Goal: Task Accomplishment & Management: Manage account settings

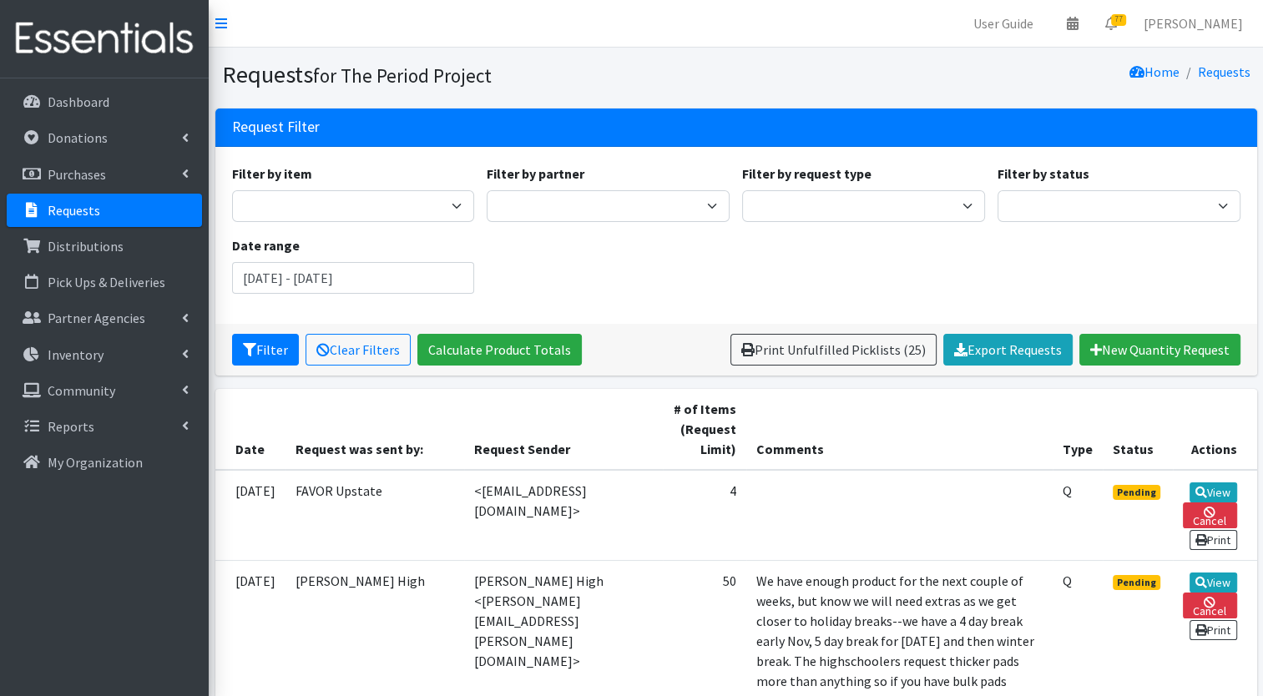
click at [73, 210] on p "Requests" at bounding box center [74, 210] width 53 height 17
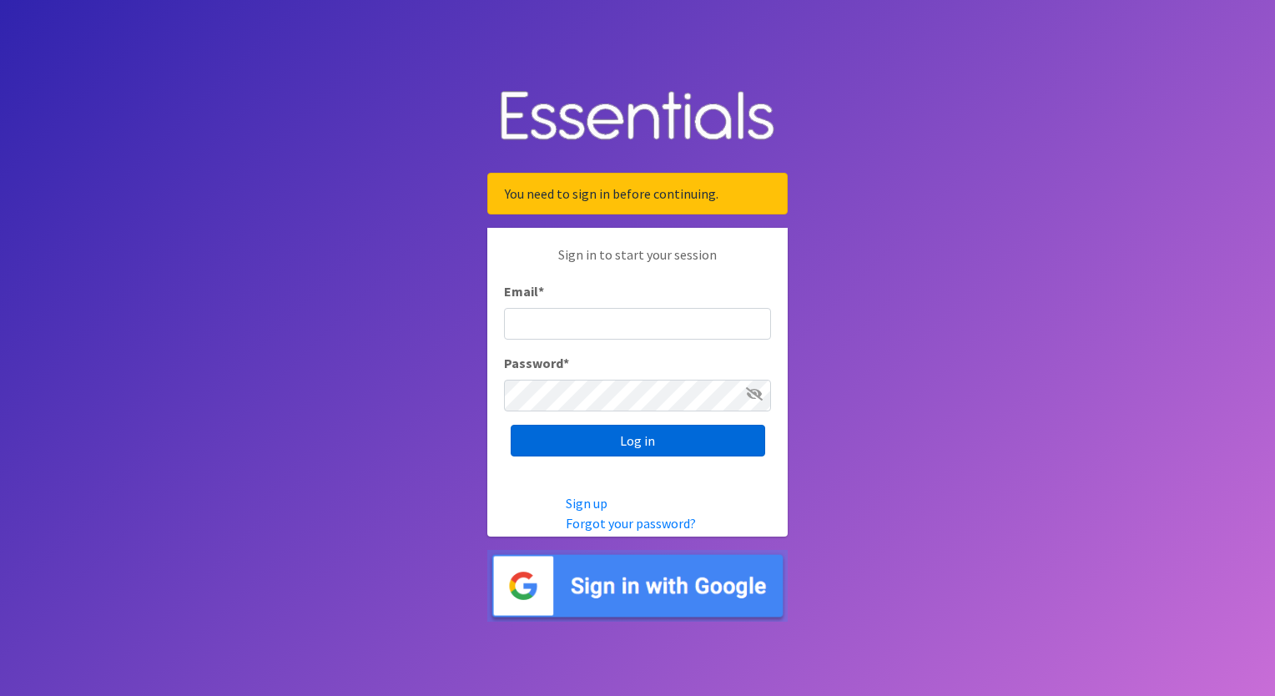
type input "execdir@periodproject.org"
click at [658, 436] on input "Log in" at bounding box center [638, 441] width 255 height 32
